Goal: Check status: Check status

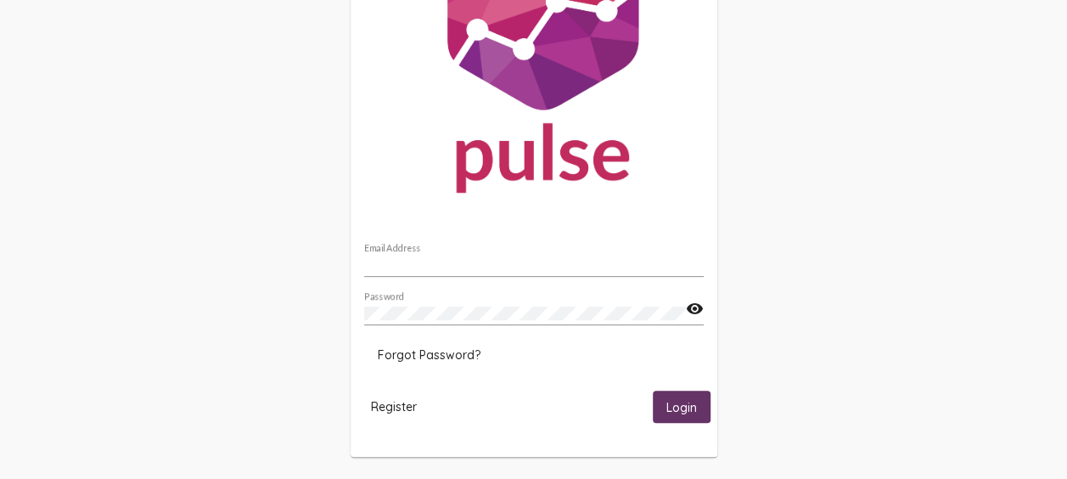
scroll to position [138, 0]
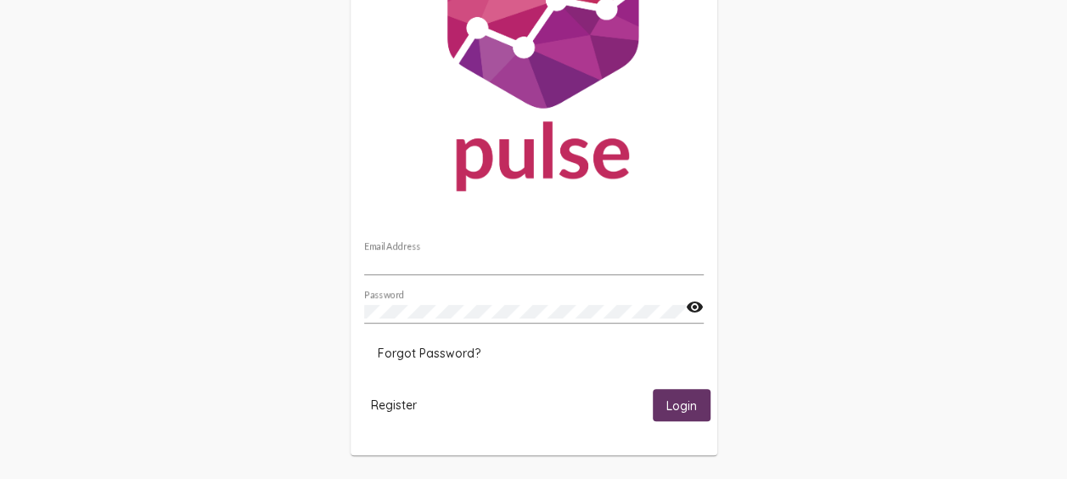
type input "[EMAIL_ADDRESS][DOMAIN_NAME]"
click at [671, 399] on span "Login" at bounding box center [681, 405] width 31 height 15
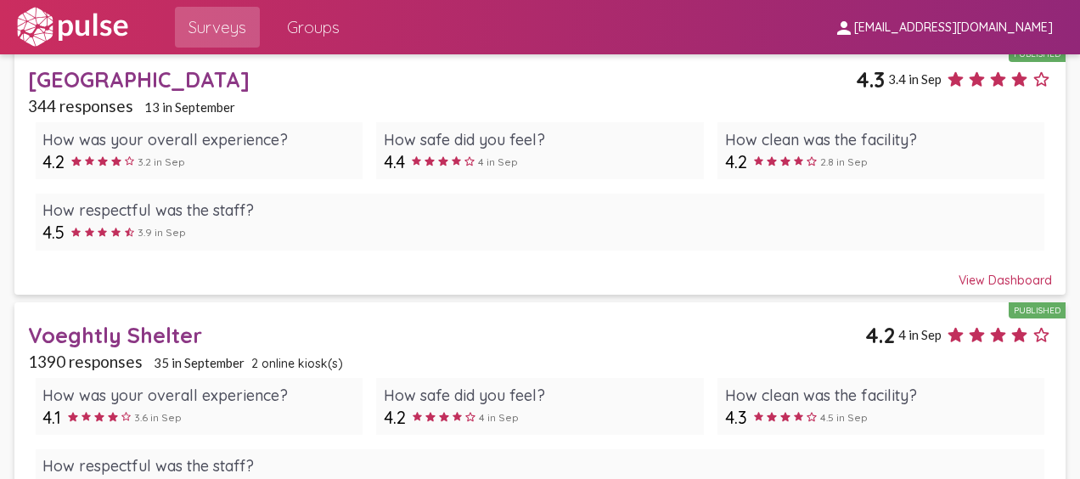
scroll to position [205, 0]
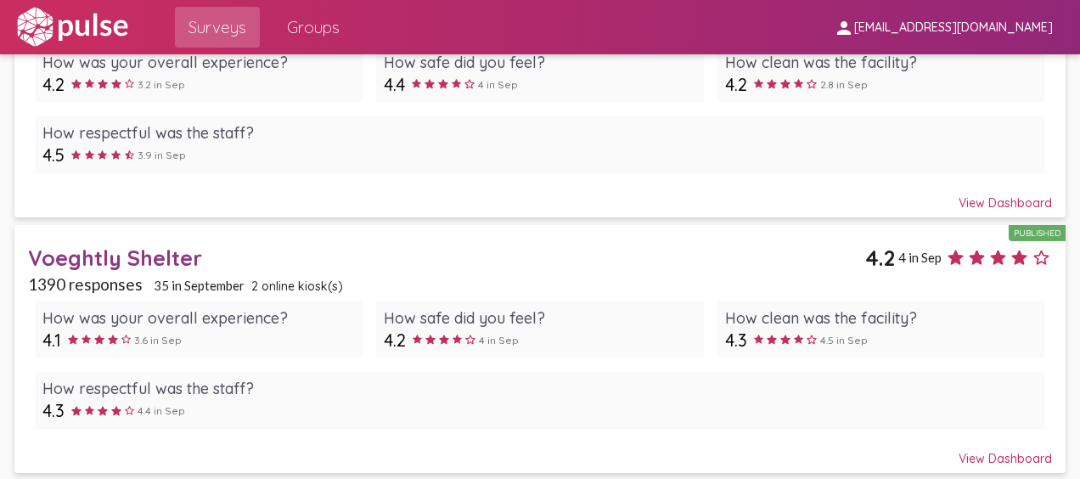
click at [117, 250] on div "Voeghtly Shelter" at bounding box center [446, 257] width 837 height 26
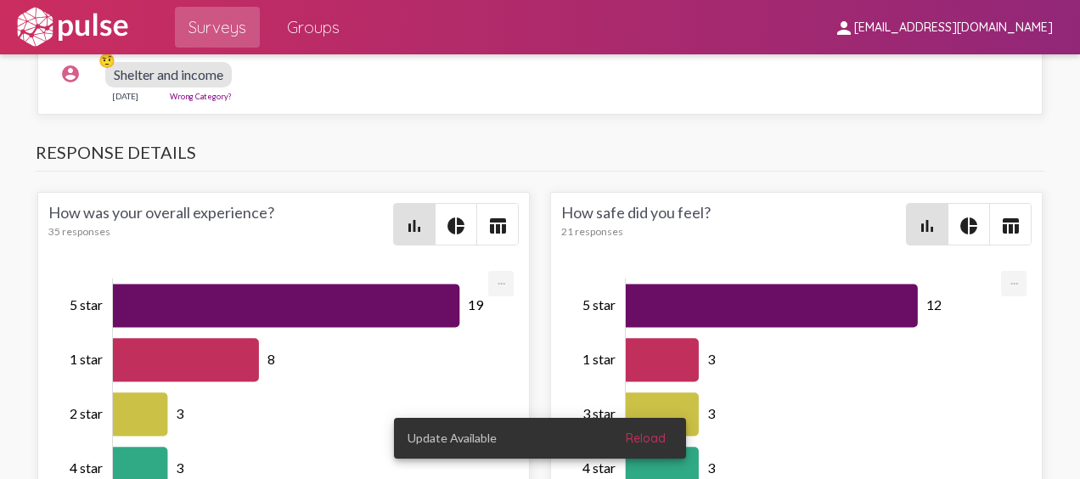
scroll to position [3820, 0]
